Goal: Information Seeking & Learning: Learn about a topic

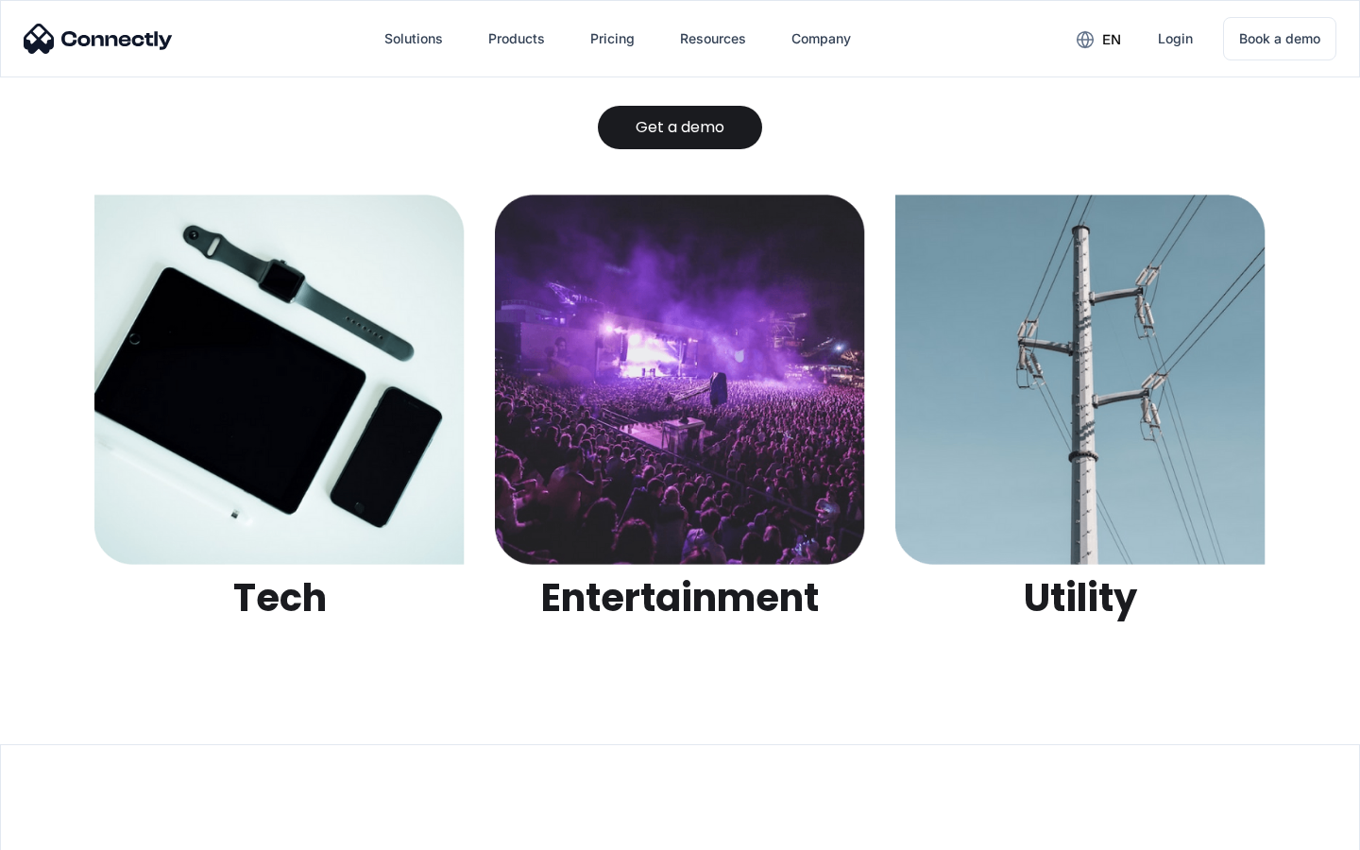
scroll to position [5959, 0]
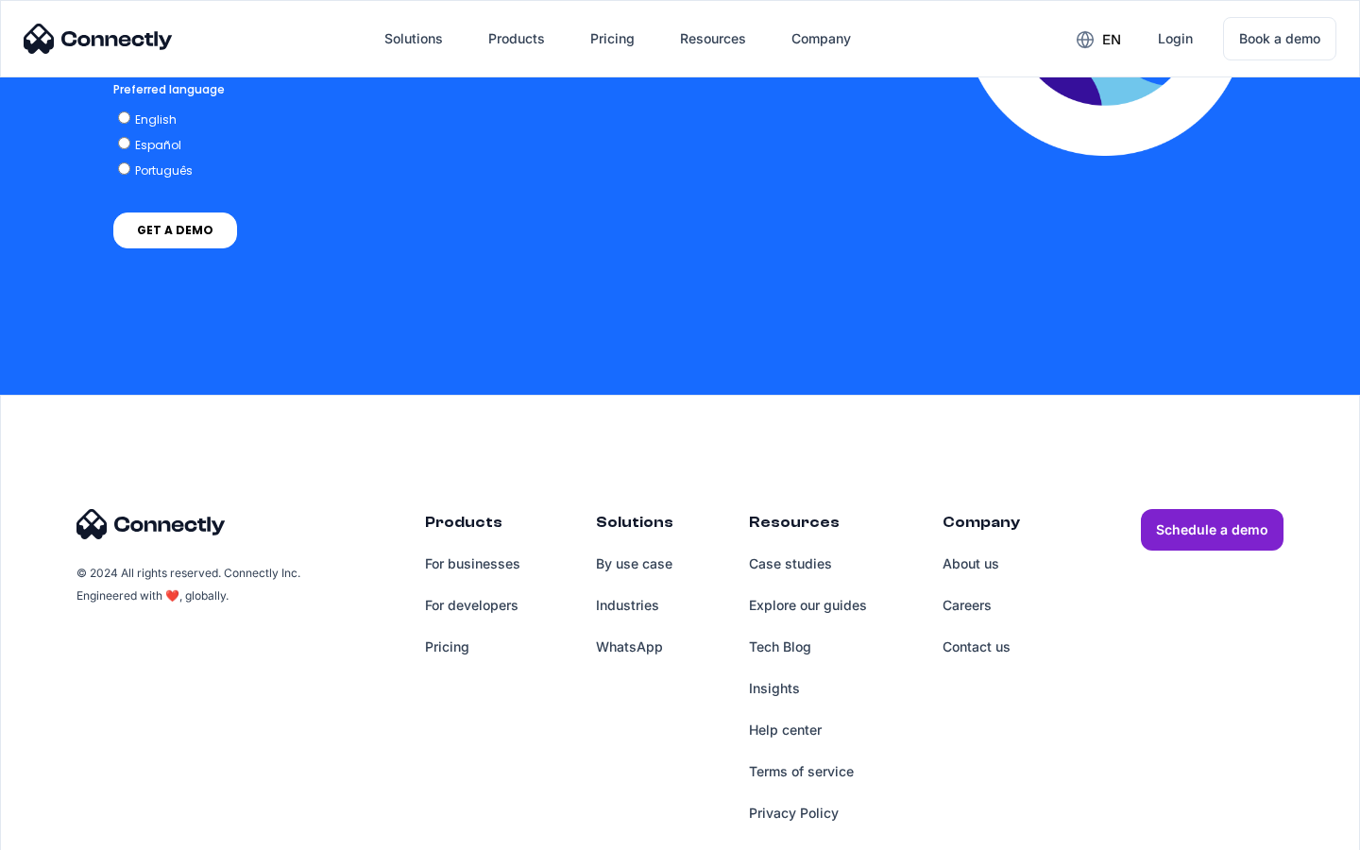
scroll to position [4042, 0]
